Goal: Task Accomplishment & Management: Manage account settings

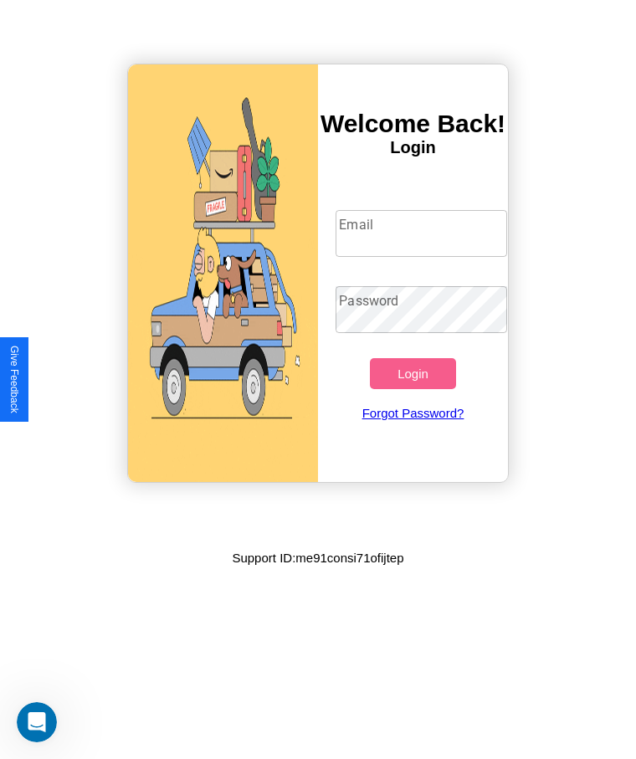
click at [421, 233] on input "Email" at bounding box center [420, 233] width 171 height 47
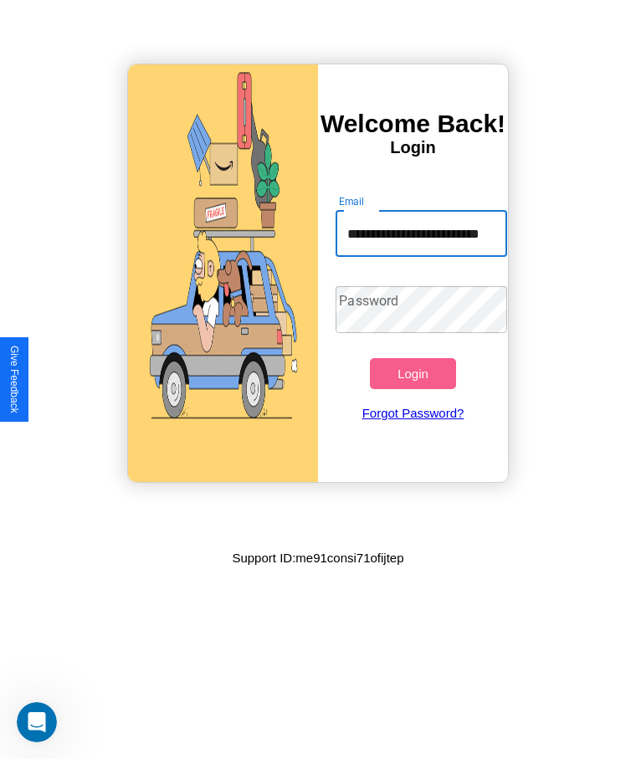
scroll to position [0, 33]
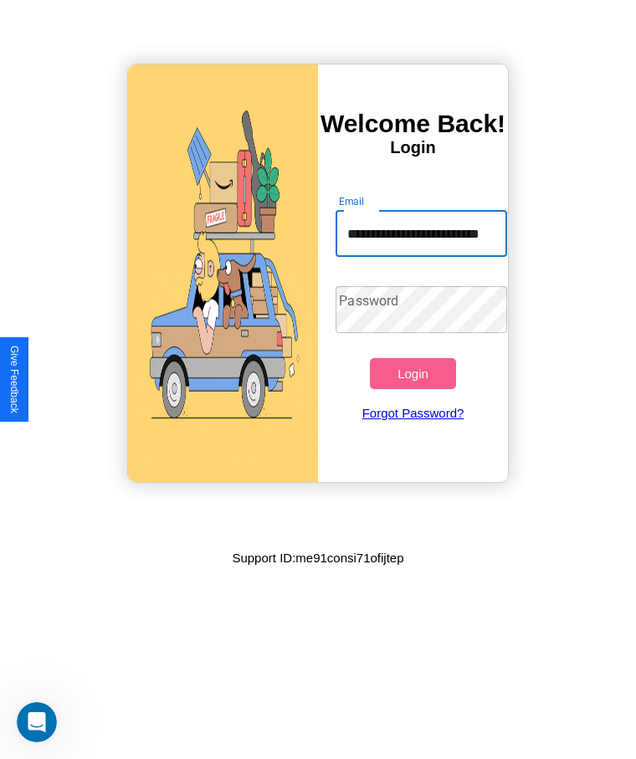
type input "**********"
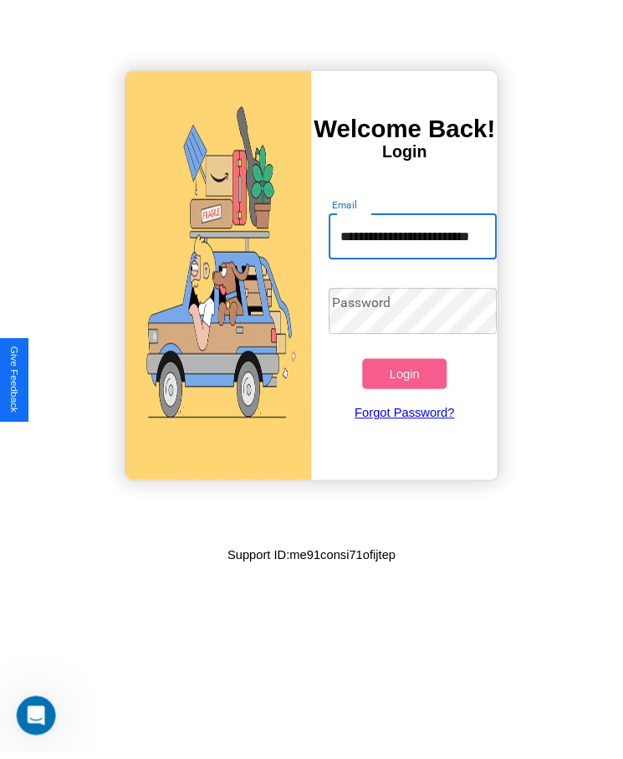
scroll to position [0, 0]
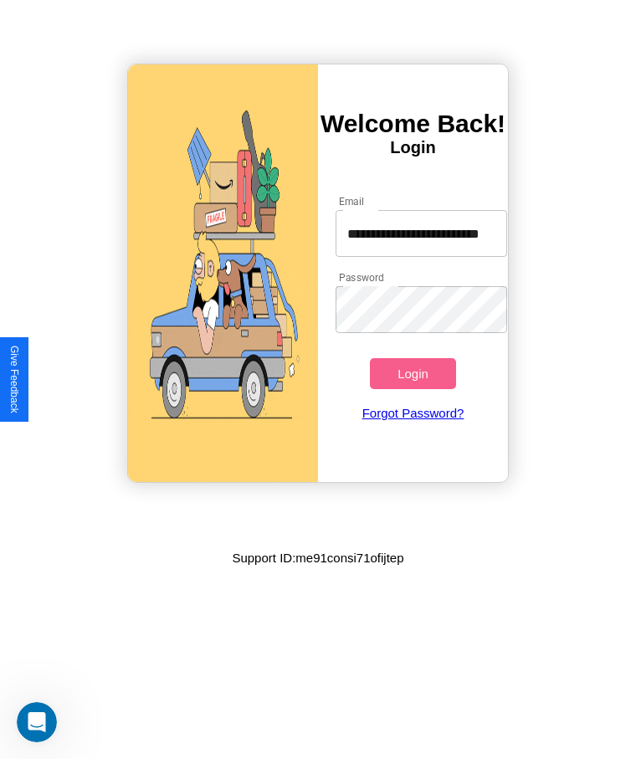
click at [412, 373] on button "Login" at bounding box center [412, 373] width 85 height 31
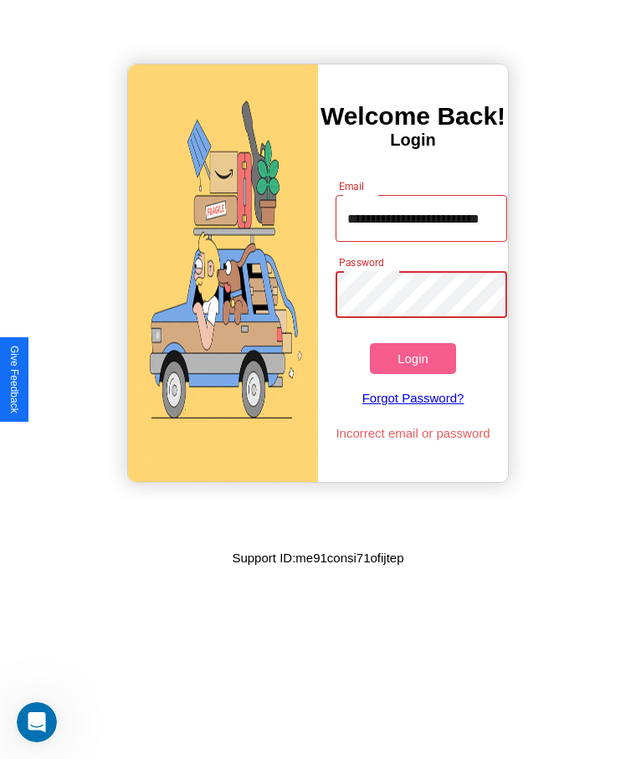
click at [412, 358] on button "Login" at bounding box center [412, 358] width 85 height 31
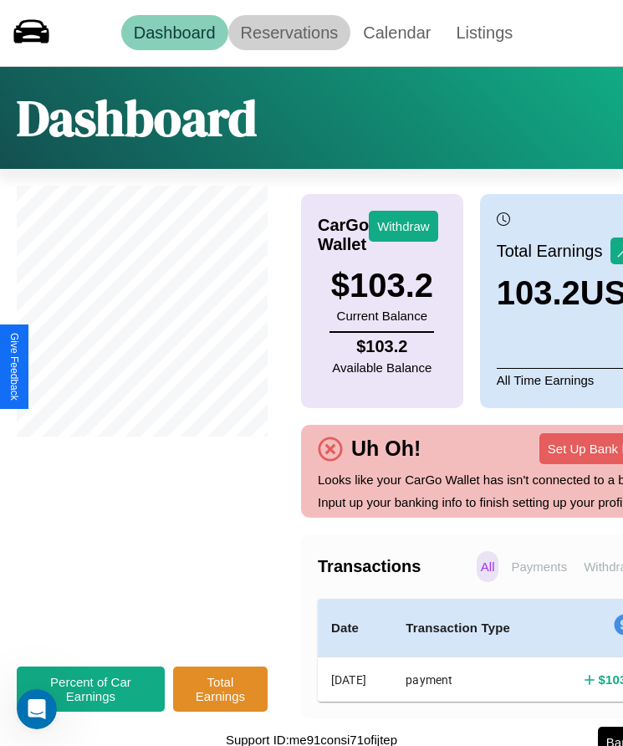
click at [289, 33] on link "Reservations" at bounding box center [289, 32] width 123 height 35
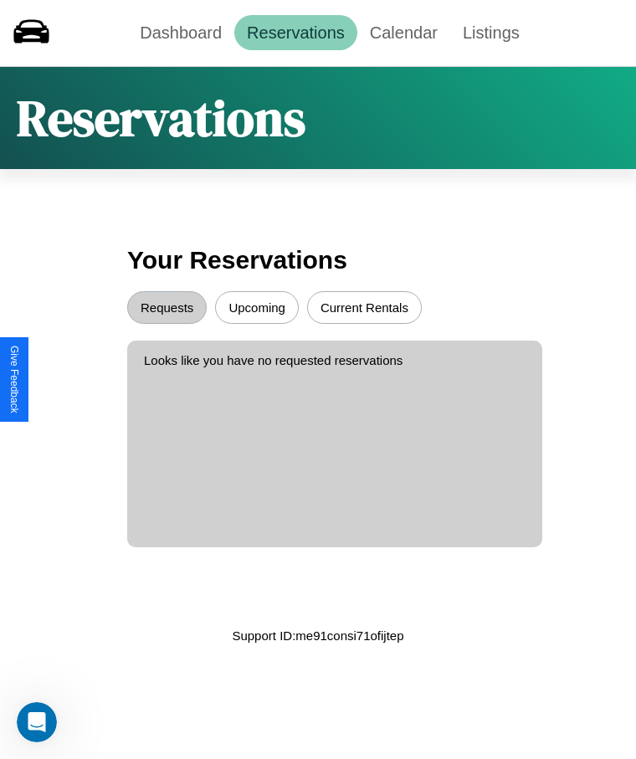
click at [257, 307] on button "Upcoming" at bounding box center [257, 307] width 84 height 33
click at [166, 307] on button "Requests" at bounding box center [166, 307] width 79 height 33
click at [181, 33] on link "Dashboard" at bounding box center [180, 32] width 107 height 35
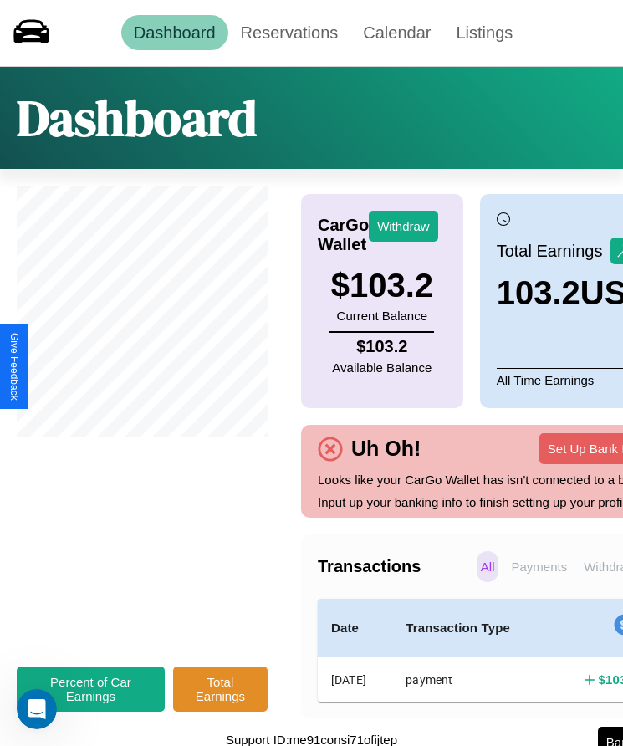
click at [477, 582] on p "All" at bounding box center [488, 566] width 23 height 31
click at [580, 582] on p "Withdraws" at bounding box center [613, 566] width 67 height 31
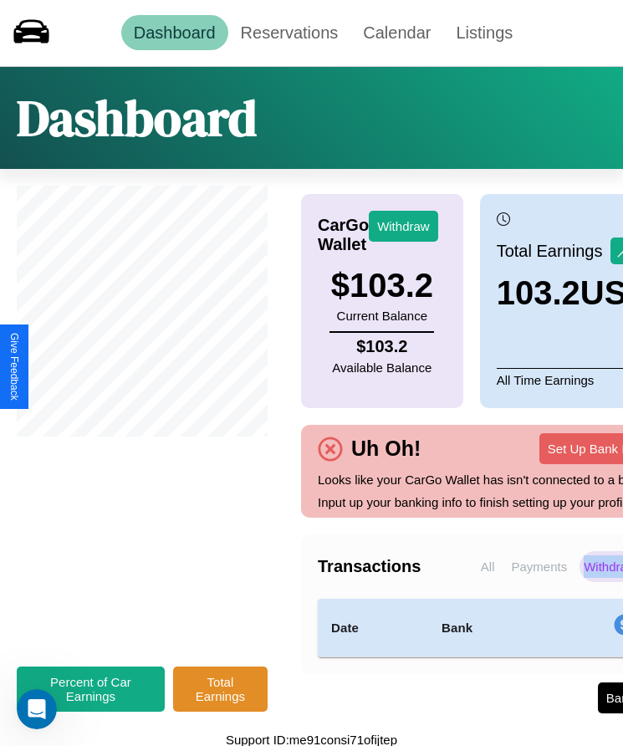
click at [580, 582] on p "Withdraws" at bounding box center [613, 566] width 67 height 31
click at [403, 226] on button "Withdraw" at bounding box center [403, 226] width 69 height 31
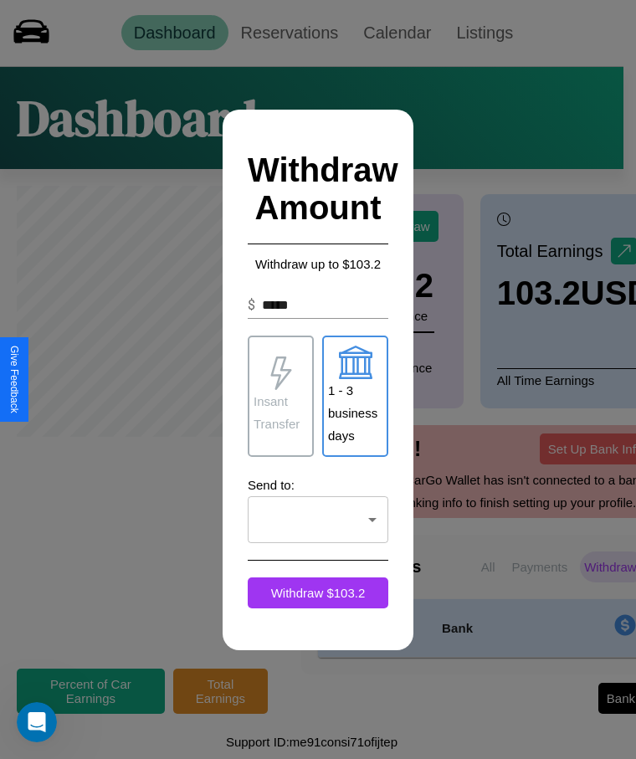
click at [280, 396] on p "Insant Transfer" at bounding box center [280, 412] width 54 height 45
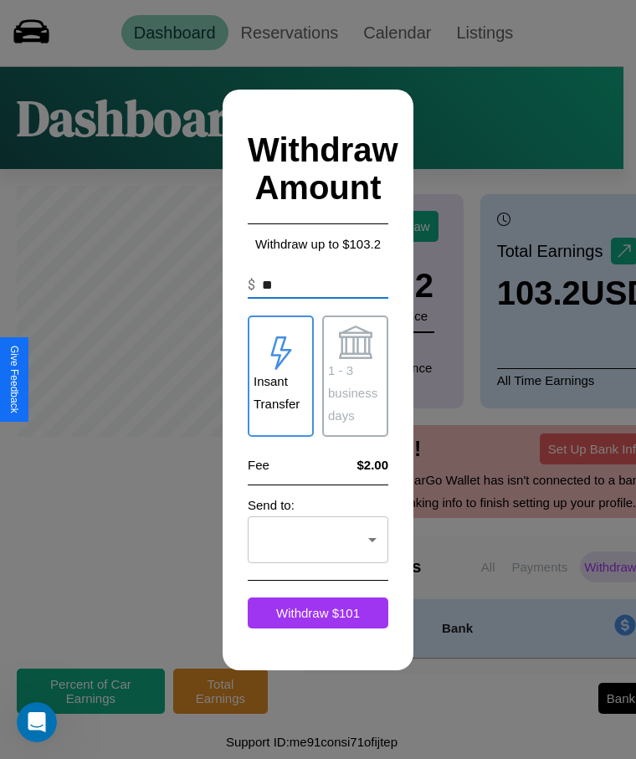
type input "*"
type input "**"
click at [355, 376] on p "1 - 3 business days" at bounding box center [355, 393] width 54 height 68
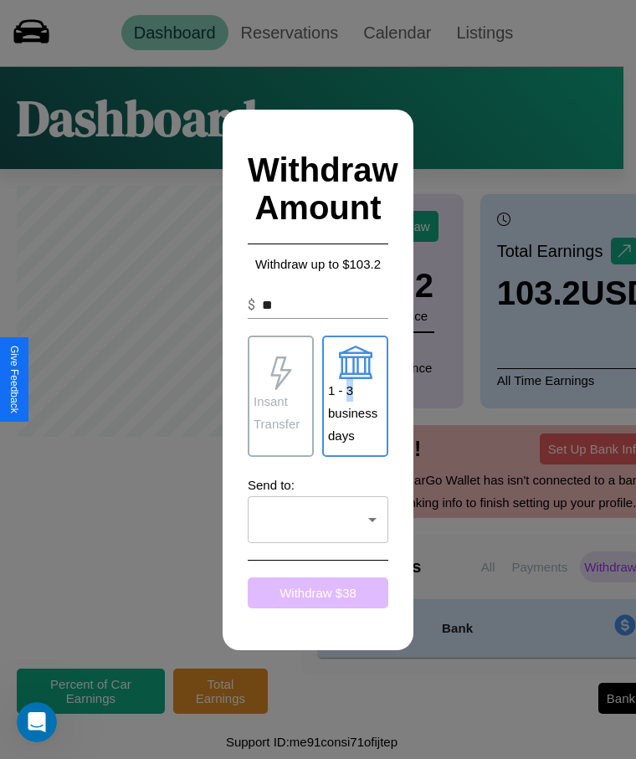
click at [318, 592] on button "Withdraw $ 38" at bounding box center [318, 592] width 141 height 31
